Goal: Task Accomplishment & Management: Use online tool/utility

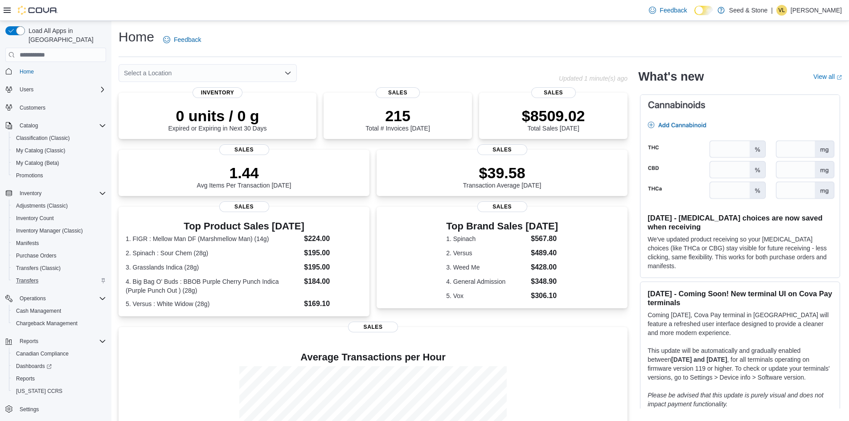
scroll to position [3, 0]
click at [32, 375] on span "Reports" at bounding box center [25, 378] width 19 height 7
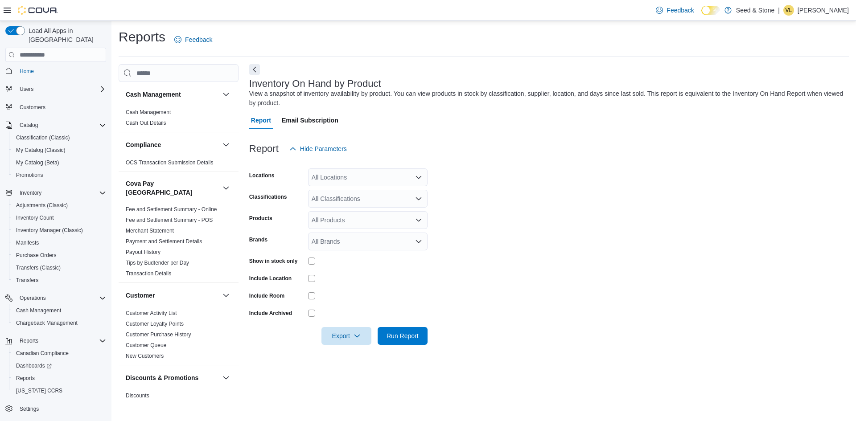
click at [337, 244] on div "All Brands" at bounding box center [367, 242] width 119 height 18
type input "*****"
click at [349, 258] on span "Castle Rock Farms" at bounding box center [367, 256] width 109 height 9
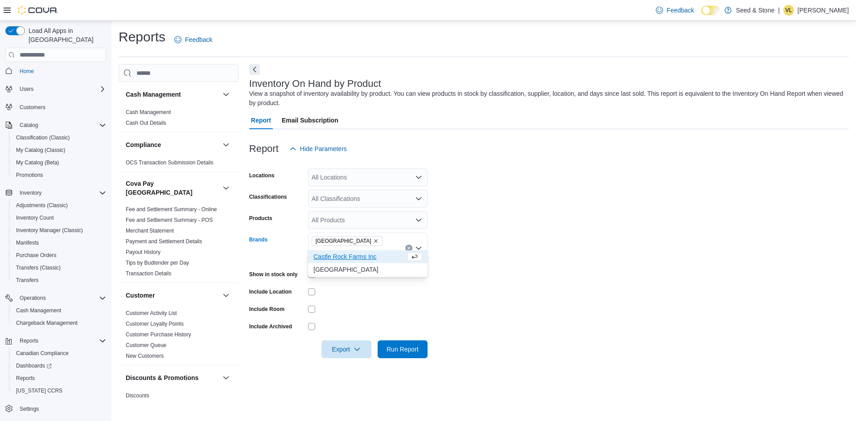
type input "*****"
click at [349, 258] on span "Castle Rock Farms Inc" at bounding box center [359, 256] width 92 height 9
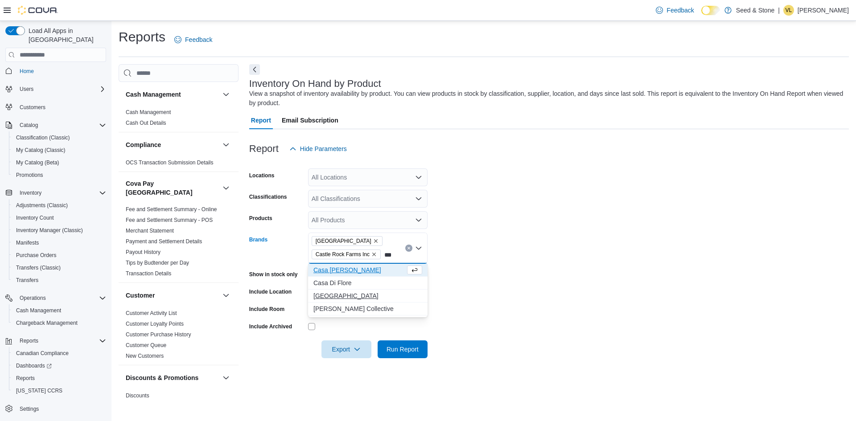
type input "***"
click at [351, 296] on span "Castle Rocks Farms" at bounding box center [367, 295] width 109 height 9
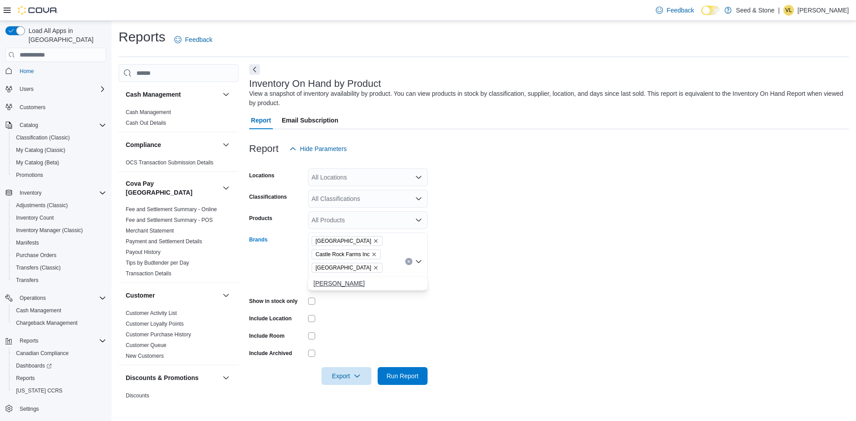
type input "*****"
click at [325, 286] on span "BC Green" at bounding box center [367, 283] width 109 height 9
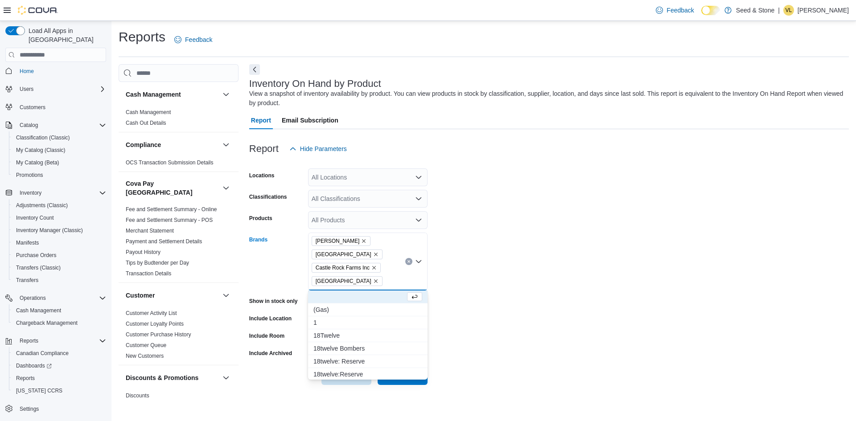
click at [570, 255] on form "Locations All Locations Classifications All Classifications Products All Produc…" at bounding box center [548, 271] width 599 height 227
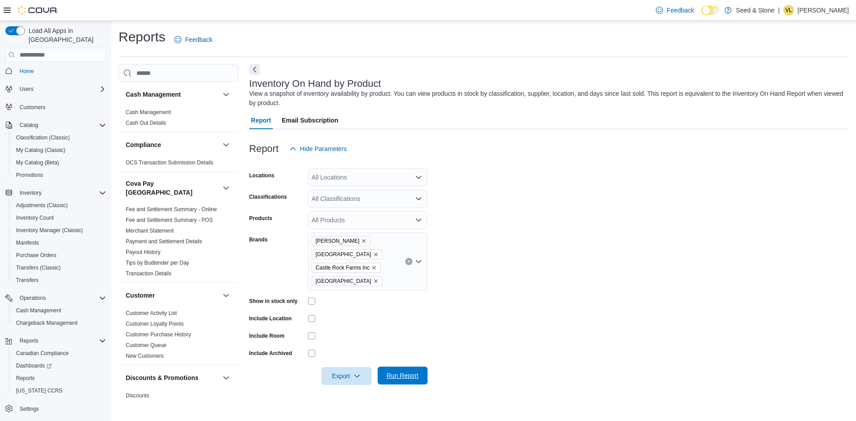
click at [402, 376] on span "Run Report" at bounding box center [402, 375] width 32 height 9
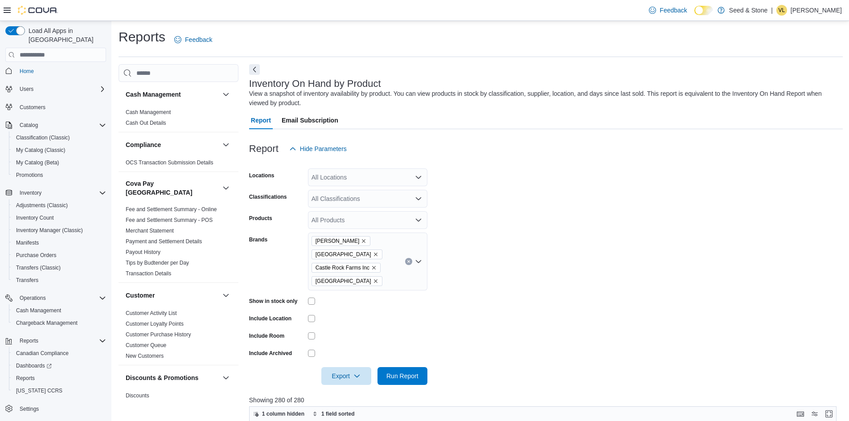
scroll to position [329, 0]
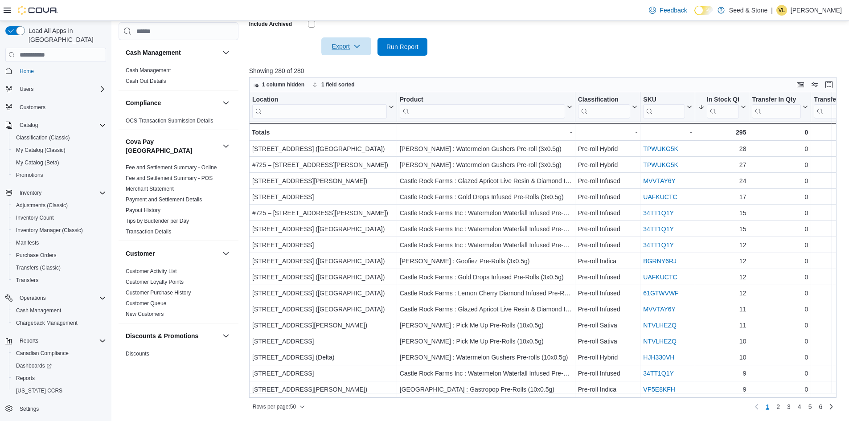
click at [343, 51] on span "Export" at bounding box center [346, 46] width 39 height 18
drag, startPoint x: 465, startPoint y: 36, endPoint x: 455, endPoint y: 47, distance: 14.8
click at [465, 36] on div at bounding box center [546, 34] width 594 height 7
click at [348, 48] on span "Export" at bounding box center [346, 46] width 39 height 18
click at [352, 64] on span "Export to Excel" at bounding box center [346, 64] width 40 height 7
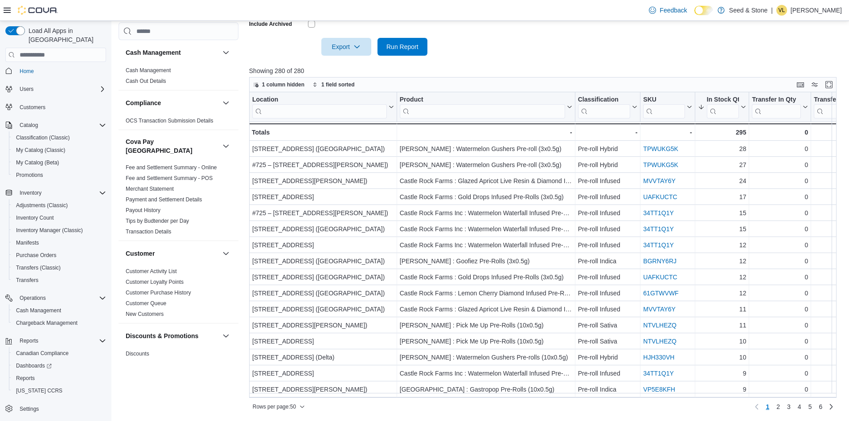
scroll to position [106, 0]
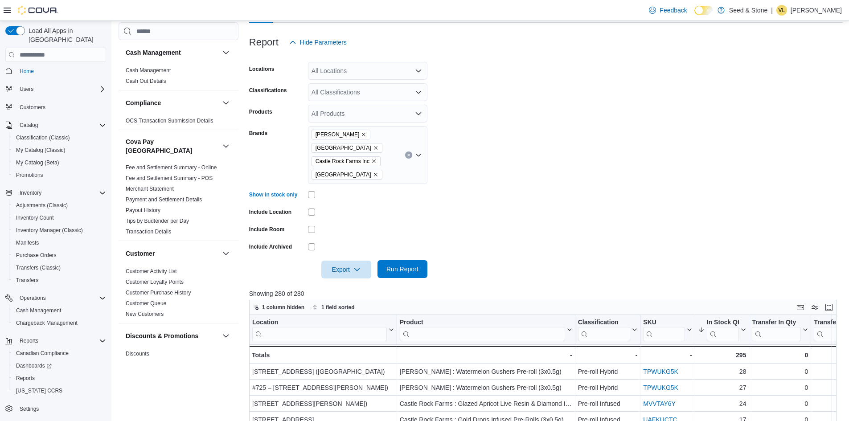
click at [426, 266] on button "Run Report" at bounding box center [402, 269] width 50 height 18
click at [339, 266] on span "Export" at bounding box center [346, 269] width 39 height 18
click at [345, 291] on span "Export to Excel" at bounding box center [346, 287] width 40 height 7
